Goal: Communication & Community: Answer question/provide support

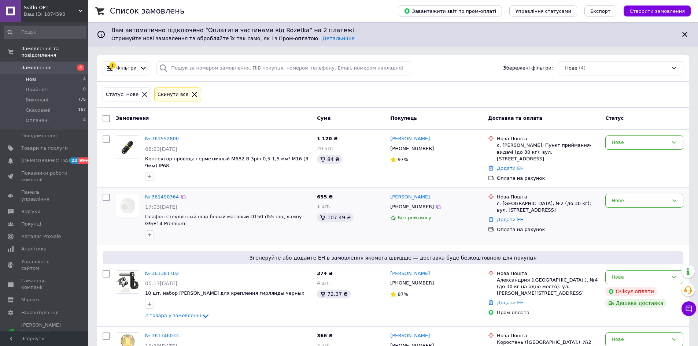
click at [165, 195] on link "№ 361490364" at bounding box center [162, 196] width 34 height 5
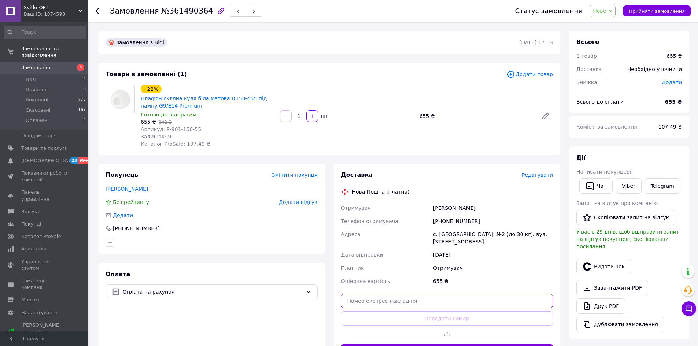
click at [421, 302] on input "text" at bounding box center [447, 301] width 212 height 15
paste input "20451247388557"
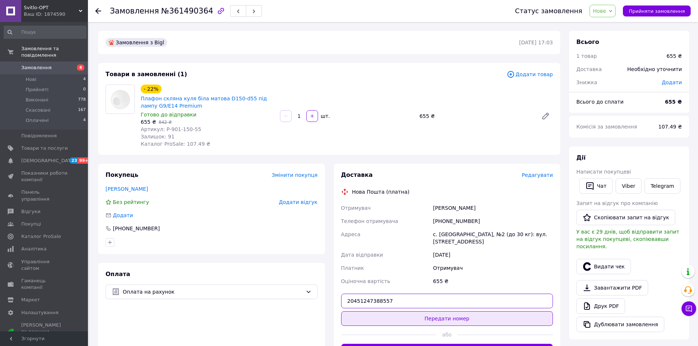
type input "20451247388557"
click at [456, 320] on button "Передати номер" at bounding box center [447, 318] width 212 height 15
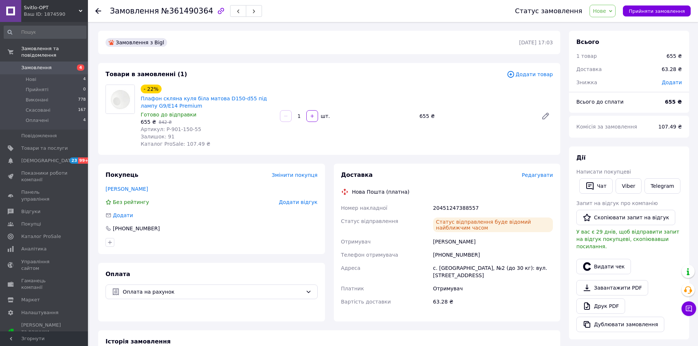
click at [612, 12] on icon at bounding box center [610, 11] width 3 height 3
click at [613, 23] on li "Прийнято" at bounding box center [607, 25] width 34 height 11
click at [52, 115] on li "Оплачені 4" at bounding box center [45, 122] width 90 height 14
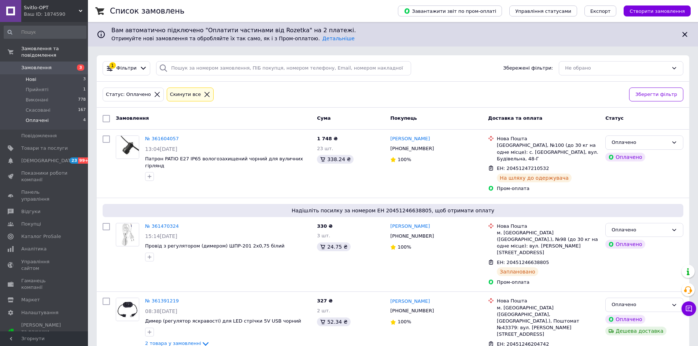
click at [44, 74] on li "Нові 3" at bounding box center [45, 79] width 90 height 10
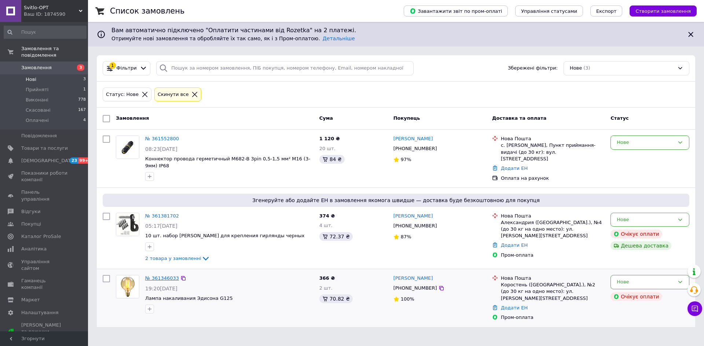
click at [168, 276] on link "№ 361346033" at bounding box center [162, 278] width 34 height 5
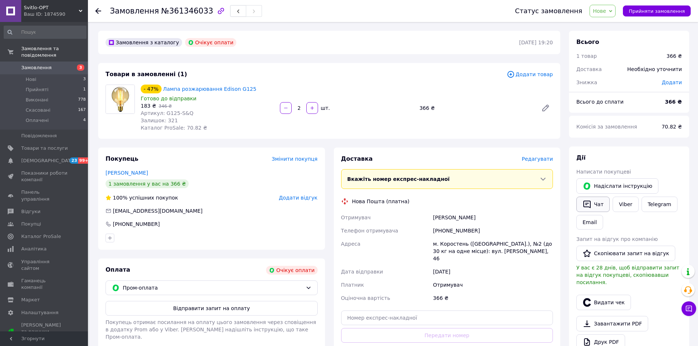
click at [601, 199] on button "Чат" at bounding box center [592, 204] width 33 height 15
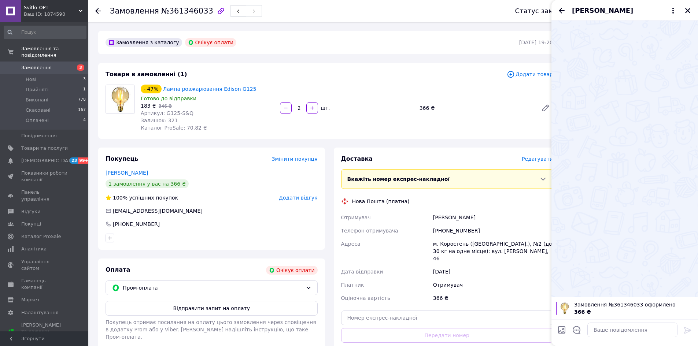
click at [641, 322] on div at bounding box center [632, 330] width 96 height 21
click at [634, 328] on textarea at bounding box center [632, 330] width 90 height 15
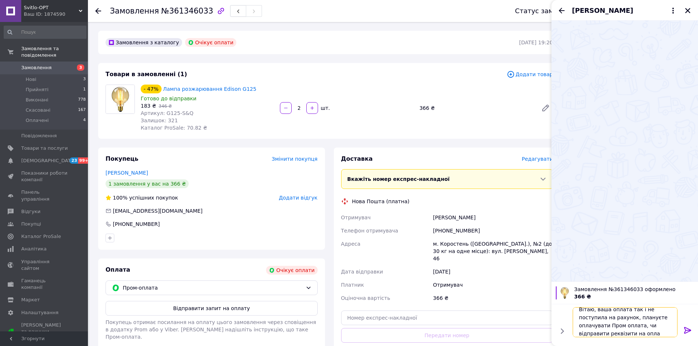
scroll to position [1, 0]
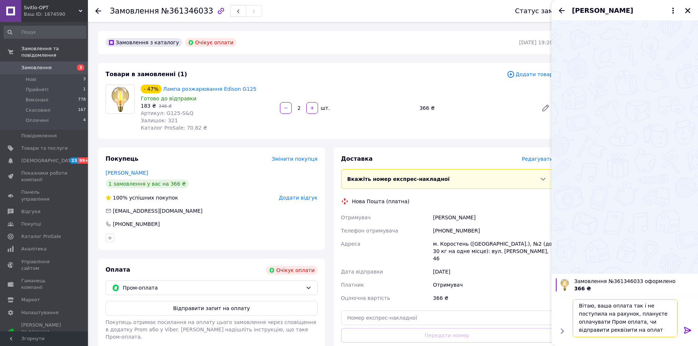
type textarea "Вітаю, ваша оплата так і не поступила на рахунок, плануєте оплачувати Пром опла…"
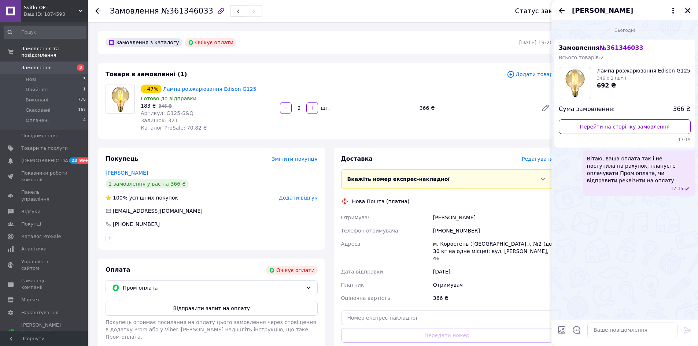
click at [690, 10] on icon "Закрити" at bounding box center [688, 10] width 7 height 7
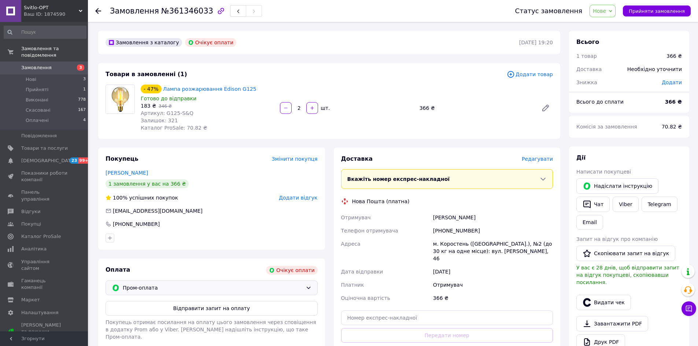
click at [306, 285] on icon at bounding box center [309, 288] width 6 height 6
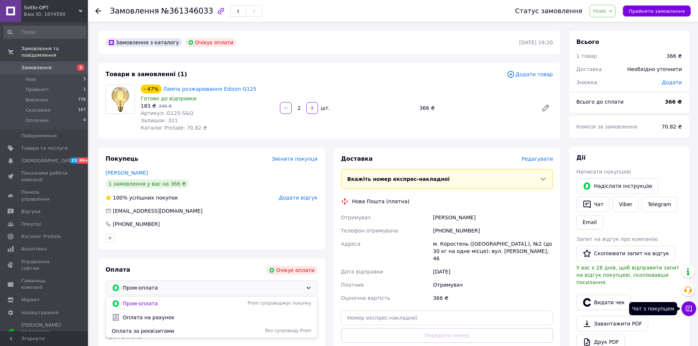
click at [692, 314] on button "Чат з покупцем" at bounding box center [689, 309] width 15 height 15
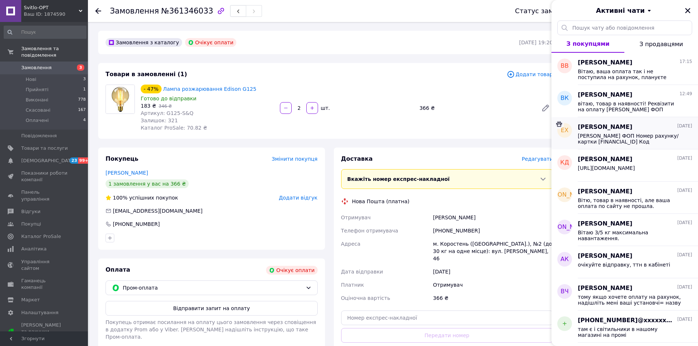
click at [625, 140] on span "ВОЖЖОВА А.С. ФОП Номер рахунку/картки UA363052990000026002035908015 Код 3500407…" at bounding box center [630, 139] width 104 height 12
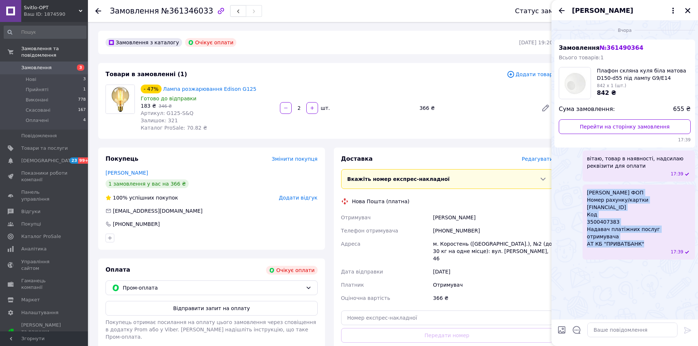
drag, startPoint x: 647, startPoint y: 240, endPoint x: 588, endPoint y: 193, distance: 75.5
click at [588, 193] on div "ВОЖЖОВА А.С. ФОП Номер рахунку/картки UA363052990000026002035908015 Код 3500407…" at bounding box center [639, 222] width 113 height 75
copy span "ВОЖЖОВА А.С. ФОП Номер рахунку/картки UA363052990000026002035908015 Код 3500407…"
click at [684, 11] on button "Закрити" at bounding box center [687, 10] width 9 height 9
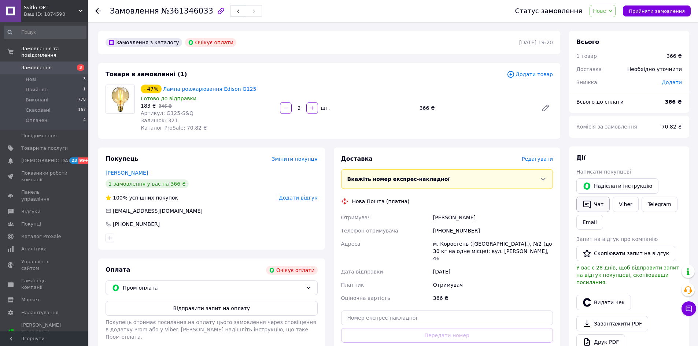
click at [596, 208] on button "Чат" at bounding box center [592, 204] width 33 height 15
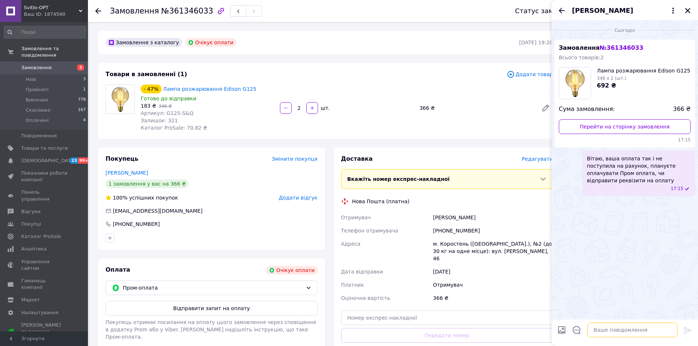
paste textarea "ВОЖЖОВА А.С. ФОП Номер рахунку/картки UA363052990000026002035908015 Код 3500407…"
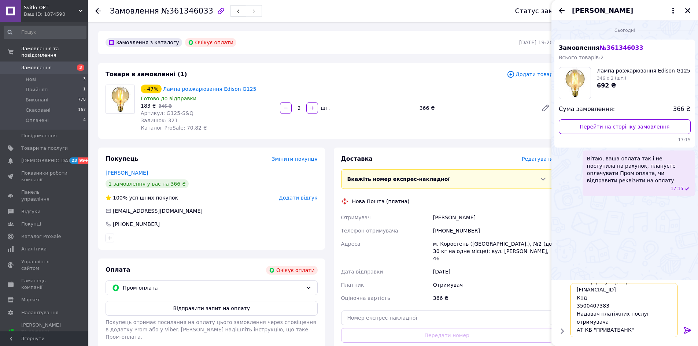
scroll to position [9, 0]
type textarea "ВОЖЖОВА А.С. ФОП Номер рахунку/картки UA363052990000026002035908015 Код 3500407…"
click at [685, 331] on icon at bounding box center [687, 330] width 7 height 7
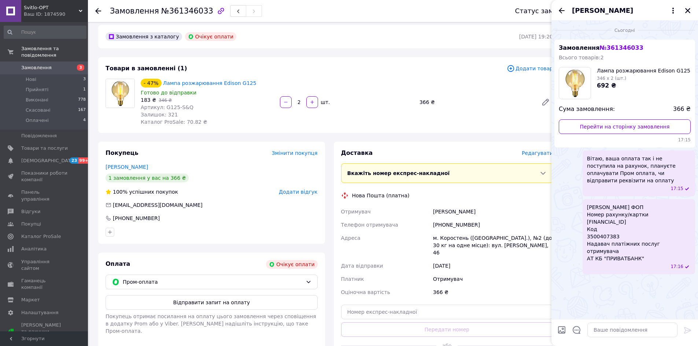
scroll to position [0, 0]
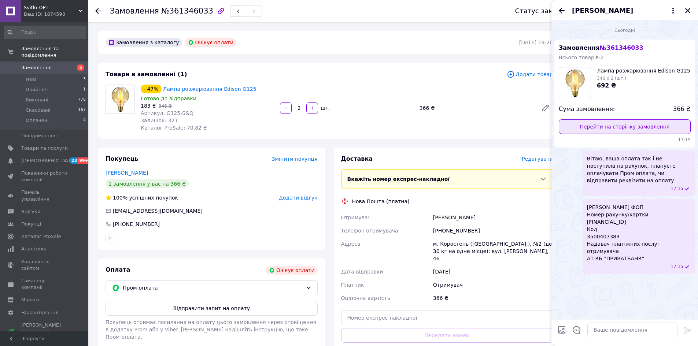
click at [638, 125] on link "Перейти на сторінку замовлення" at bounding box center [625, 126] width 132 height 15
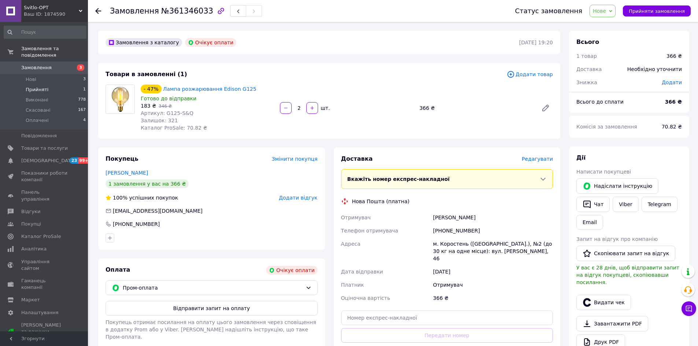
click at [46, 86] on li "Прийняті 1" at bounding box center [45, 90] width 90 height 10
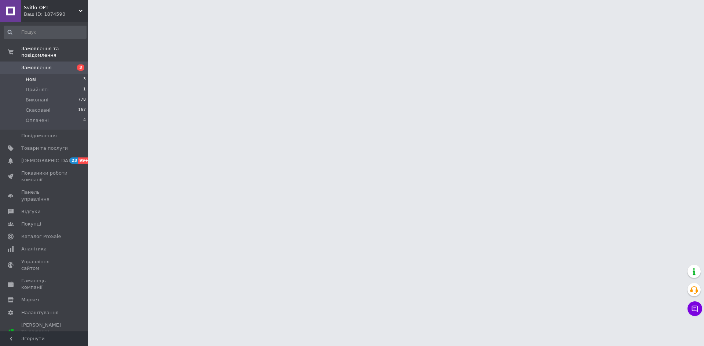
click at [42, 77] on li "Нові 3" at bounding box center [45, 79] width 90 height 10
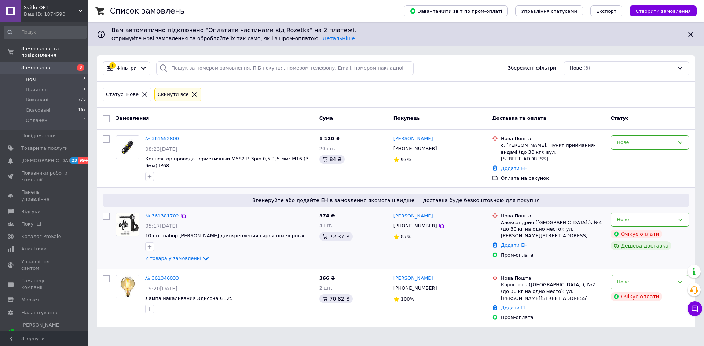
click at [165, 213] on link "№ 361381702" at bounding box center [162, 215] width 34 height 5
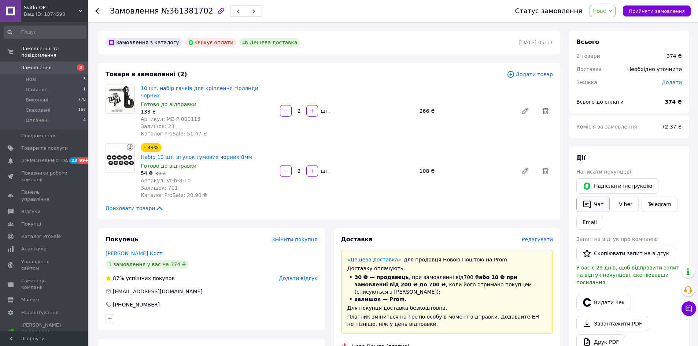
click at [595, 199] on button "Чат" at bounding box center [592, 204] width 33 height 15
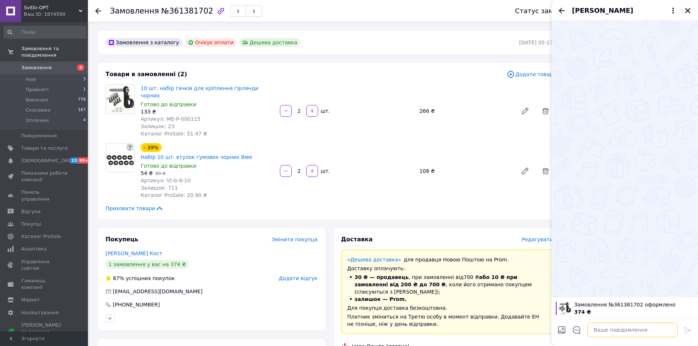
click at [612, 327] on textarea at bounding box center [632, 330] width 90 height 15
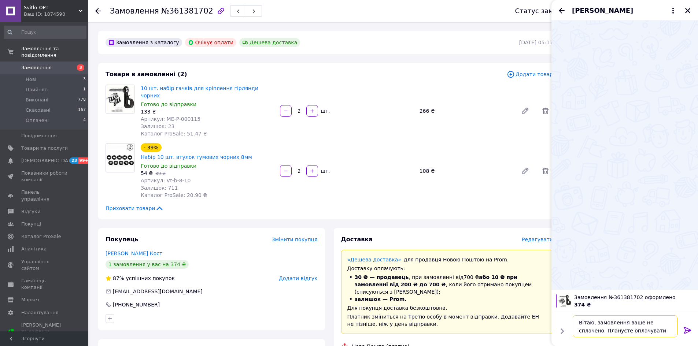
type textarea "Вітаю, замовлення ваше не сплачено. Плануєте оплачувати?"
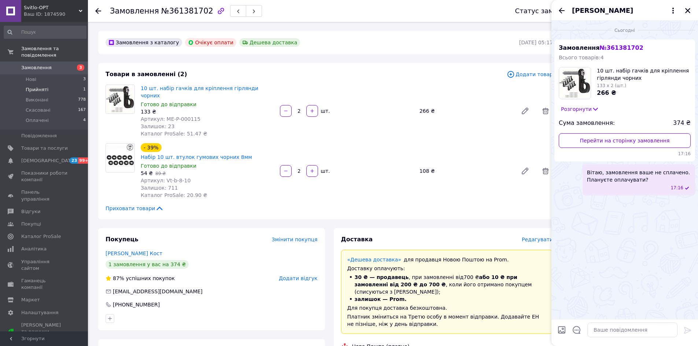
click at [59, 85] on li "Прийняті 1" at bounding box center [45, 90] width 90 height 10
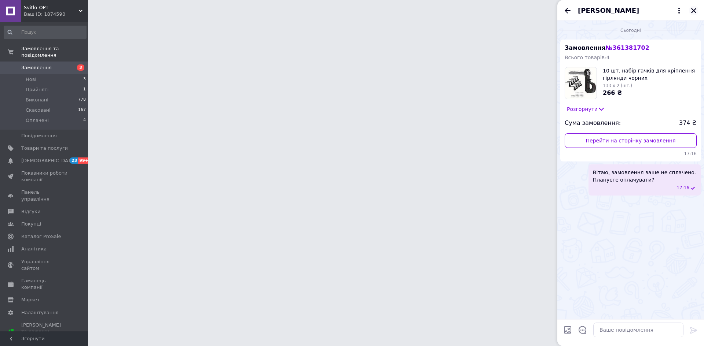
click at [695, 11] on icon "Закрити" at bounding box center [693, 10] width 7 height 7
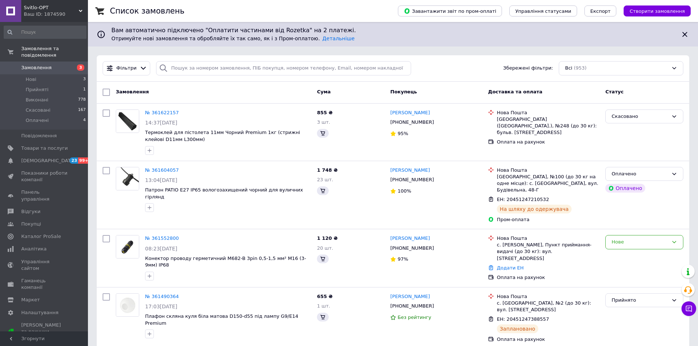
click at [696, 306] on div "Чат з покупцем" at bounding box center [689, 309] width 15 height 15
click at [165, 235] on div "№ 361552800" at bounding box center [161, 239] width 35 height 8
click at [163, 236] on link "№ 361552800" at bounding box center [162, 238] width 34 height 5
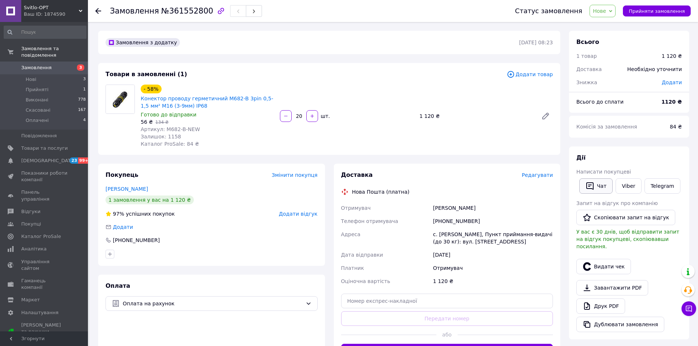
click at [596, 187] on button "Чат" at bounding box center [595, 185] width 33 height 15
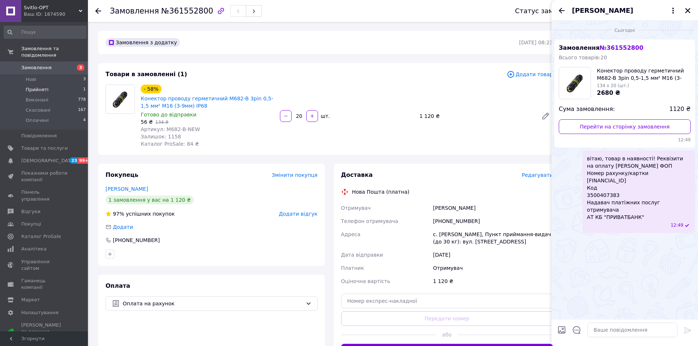
click at [49, 85] on li "Прийняті 1" at bounding box center [45, 90] width 90 height 10
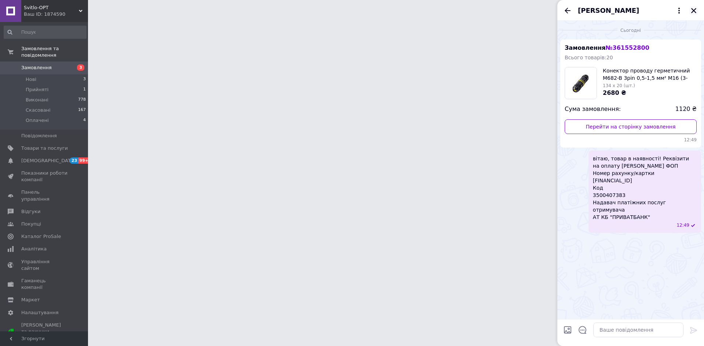
click at [695, 10] on icon "Закрити" at bounding box center [693, 10] width 7 height 7
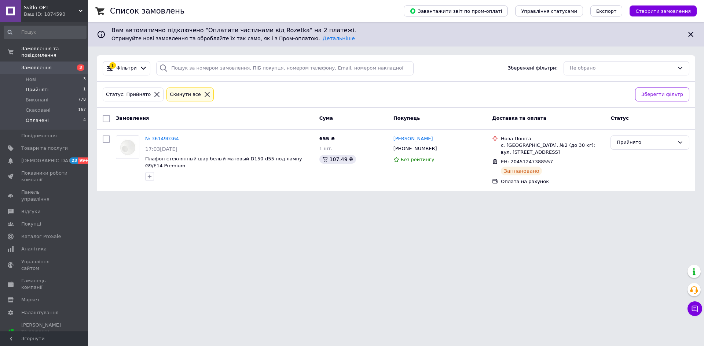
click at [46, 115] on li "Оплачені 4" at bounding box center [45, 122] width 90 height 14
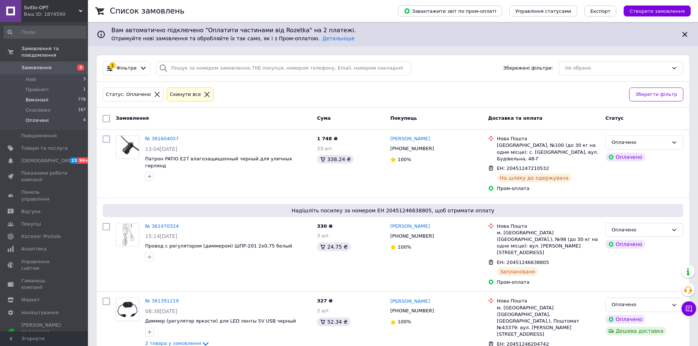
click at [28, 97] on span "Виконані" at bounding box center [37, 100] width 23 height 7
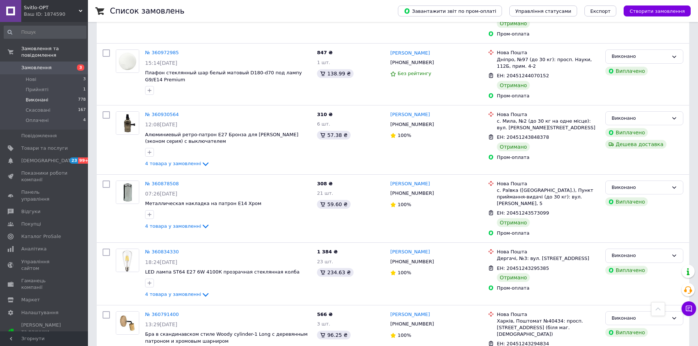
scroll to position [513, 0]
